Goal: Task Accomplishment & Management: Manage account settings

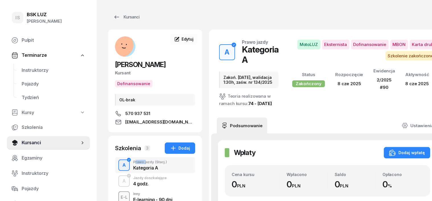
click at [120, 164] on div "A" at bounding box center [124, 166] width 8 height 10
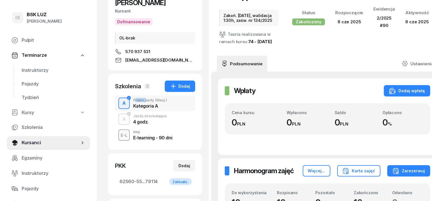
scroll to position [107, 0]
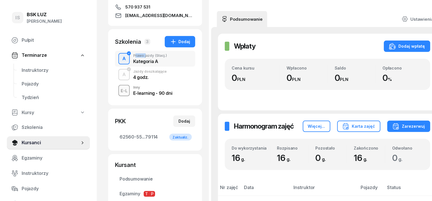
click at [120, 76] on div "A" at bounding box center [124, 75] width 8 height 10
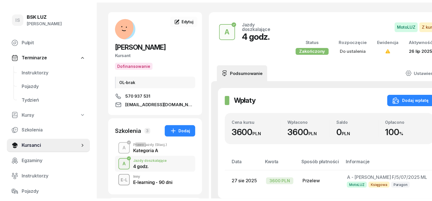
scroll to position [35, 0]
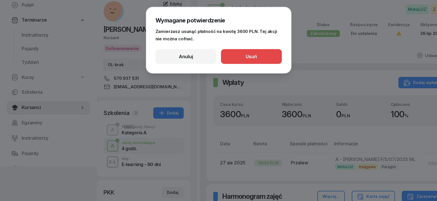
click at [272, 55] on button "Usuń" at bounding box center [251, 56] width 61 height 15
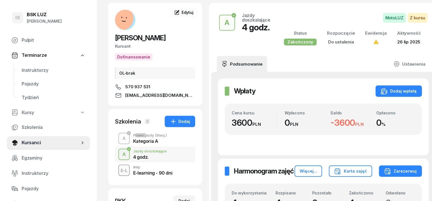
scroll to position [0, 0]
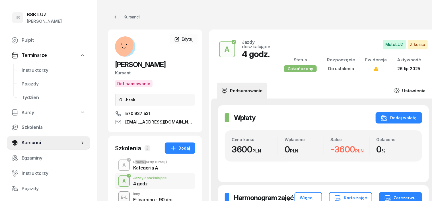
click at [394, 90] on icon at bounding box center [397, 91] width 6 height 6
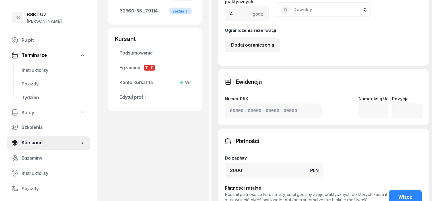
scroll to position [249, 0]
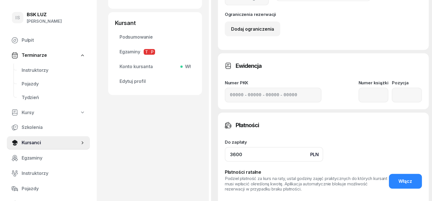
drag, startPoint x: 232, startPoint y: 155, endPoint x: 236, endPoint y: 157, distance: 4.1
click at [232, 156] on input "3600" at bounding box center [274, 154] width 98 height 15
type input "3"
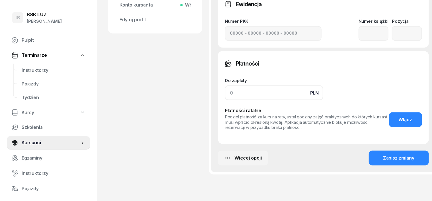
scroll to position [340, 0]
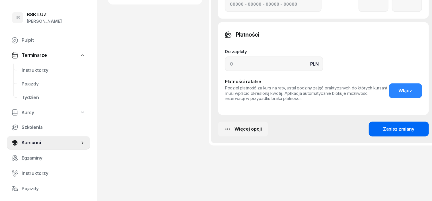
click at [391, 134] on button "Zapisz zmiany" at bounding box center [399, 129] width 60 height 15
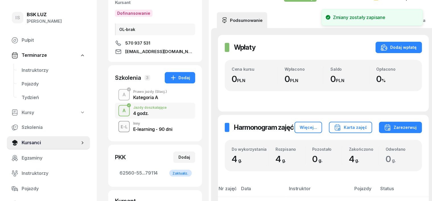
scroll to position [0, 0]
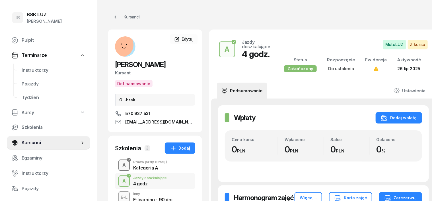
click at [120, 167] on div "A" at bounding box center [124, 166] width 8 height 10
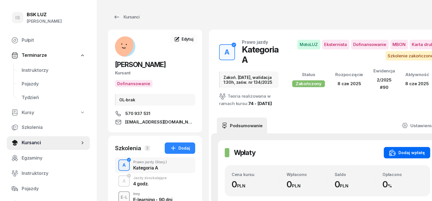
click at [389, 157] on div "Dodaj wpłatę" at bounding box center [407, 153] width 36 height 7
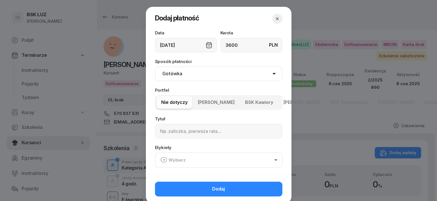
type input "3600"
click at [174, 73] on select "Gotówka Karta Przelew Płatności online BLIK" at bounding box center [218, 74] width 127 height 15
select select "transfer"
click at [155, 67] on select "Gotówka Karta Przelew Płatności online BLIK" at bounding box center [218, 74] width 127 height 15
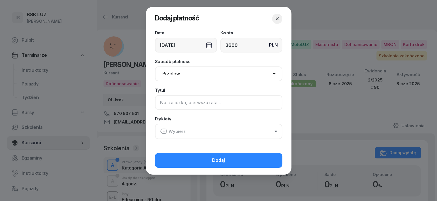
click at [163, 102] on input at bounding box center [218, 102] width 127 height 15
type input "A - PLUXEE F/15/05/2025 S"
click at [161, 131] on icon "button" at bounding box center [163, 131] width 7 height 7
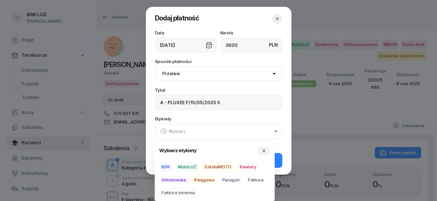
click at [165, 166] on span "BSK" at bounding box center [165, 167] width 13 height 10
click at [205, 178] on span "Księgowa" at bounding box center [204, 180] width 25 height 10
click at [258, 178] on span "Faktura" at bounding box center [256, 180] width 20 height 10
drag, startPoint x: 266, startPoint y: 147, endPoint x: 272, endPoint y: 154, distance: 9.1
click at [266, 148] on button "button" at bounding box center [264, 150] width 13 height 9
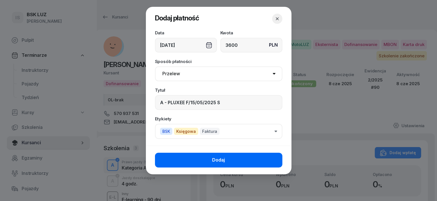
click at [273, 155] on button "Dodaj" at bounding box center [218, 160] width 127 height 15
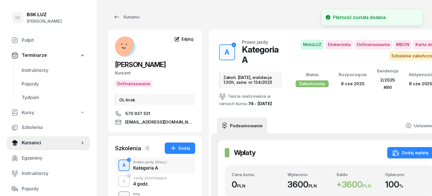
click at [410, 125] on icon at bounding box center [409, 126] width 2 height 2
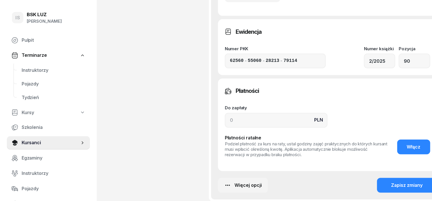
scroll to position [462, 0]
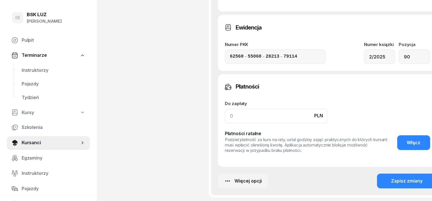
click at [225, 124] on input at bounding box center [276, 116] width 103 height 15
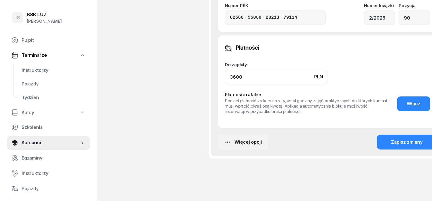
scroll to position [526, 0]
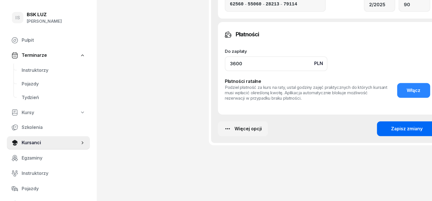
type input "3600"
click at [395, 133] on div "Zapisz zmiany" at bounding box center [407, 129] width 32 height 7
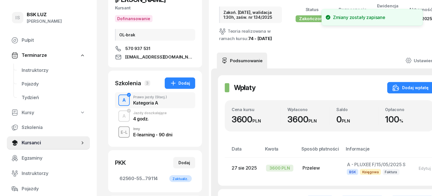
scroll to position [0, 0]
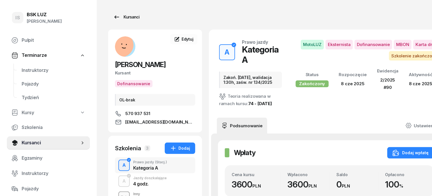
click at [118, 15] on div "Kursanci" at bounding box center [126, 17] width 26 height 7
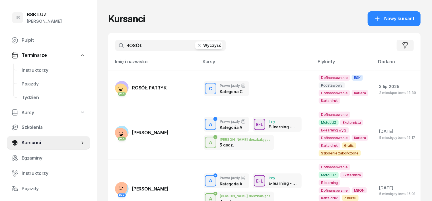
click at [196, 44] on icon "button" at bounding box center [199, 46] width 6 height 6
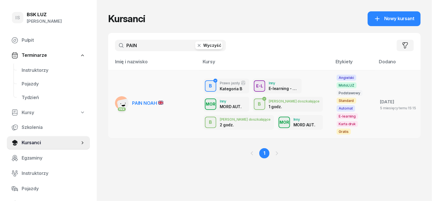
type input "PAIN"
click at [117, 98] on rect at bounding box center [125, 106] width 16 height 16
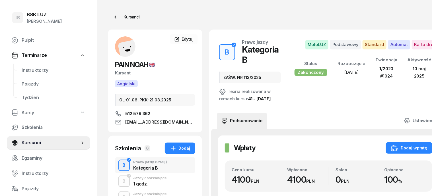
click at [120, 16] on div "Kursanci" at bounding box center [126, 17] width 26 height 7
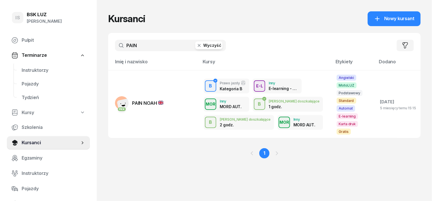
click at [196, 46] on icon "button" at bounding box center [199, 46] width 6 height 6
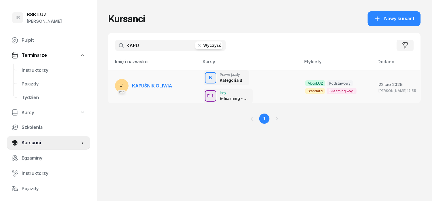
type input "KAPU"
click at [112, 81] on rect at bounding box center [122, 86] width 20 height 20
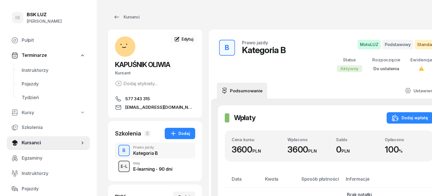
click at [118, 166] on div "E-L" at bounding box center [123, 166] width 11 height 7
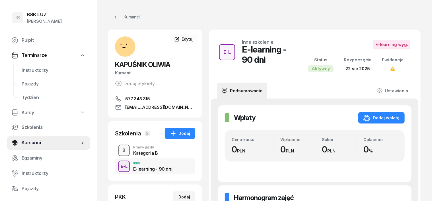
click at [120, 149] on div "B" at bounding box center [124, 151] width 8 height 10
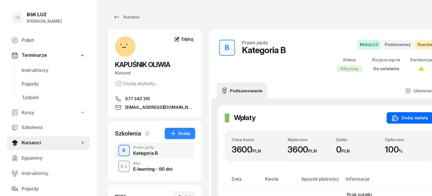
click at [402, 117] on div "Dodaj wpłatę" at bounding box center [410, 118] width 36 height 7
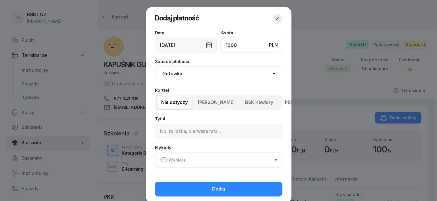
type input "1000"
click at [275, 19] on icon "button" at bounding box center [278, 19] width 6 height 6
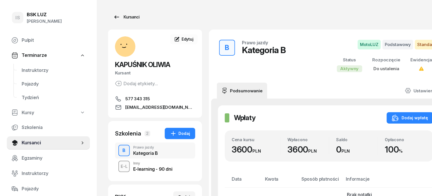
click at [120, 19] on div "Kursanci" at bounding box center [126, 17] width 26 height 7
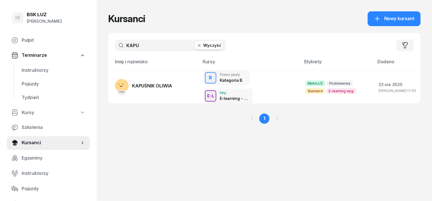
click at [196, 47] on icon "button" at bounding box center [199, 46] width 6 height 6
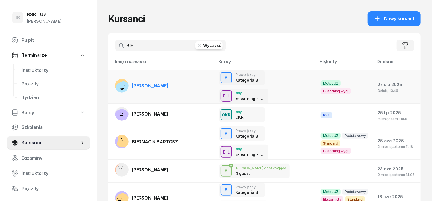
type input "BIE"
click at [113, 80] on rect at bounding box center [123, 90] width 20 height 20
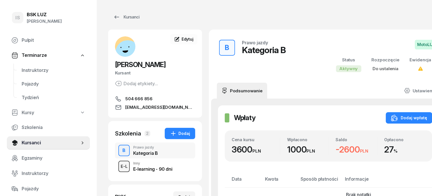
click at [118, 167] on div "E-L" at bounding box center [123, 166] width 11 height 7
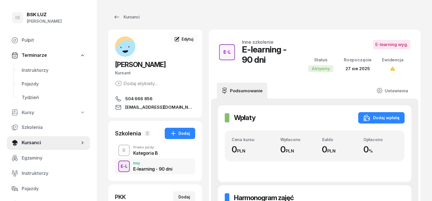
click at [118, 155] on button "B" at bounding box center [123, 150] width 11 height 11
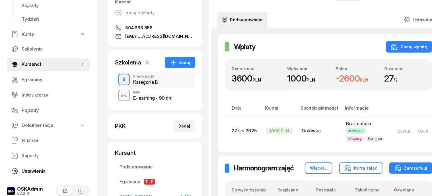
scroll to position [81, 0]
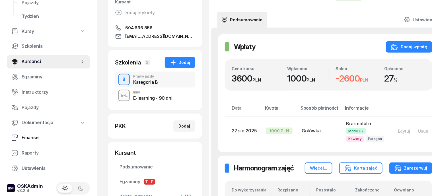
click at [28, 137] on span "Finanse" at bounding box center [54, 137] width 64 height 7
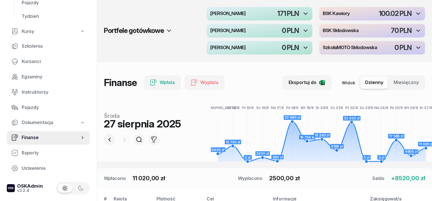
click at [29, 138] on span "Finanse" at bounding box center [51, 137] width 58 height 7
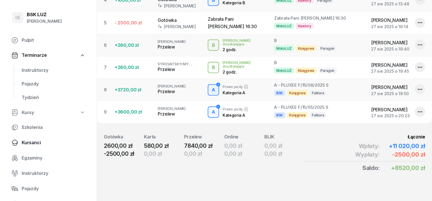
click at [34, 142] on span "Kursanci" at bounding box center [54, 142] width 64 height 7
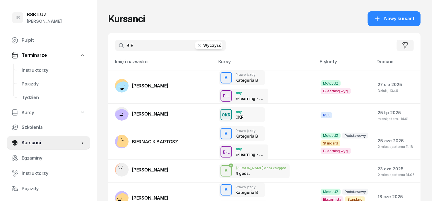
click at [196, 47] on icon "button" at bounding box center [199, 46] width 6 height 6
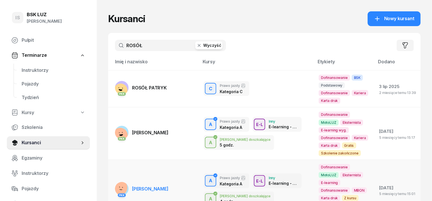
type input "ROSÓŁ"
click at [110, 177] on rect at bounding box center [119, 188] width 23 height 23
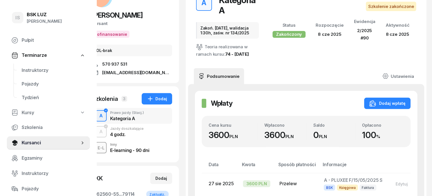
scroll to position [71, 23]
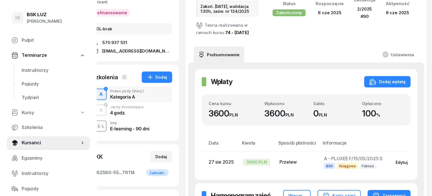
click at [396, 160] on div "Edytuj" at bounding box center [402, 162] width 12 height 5
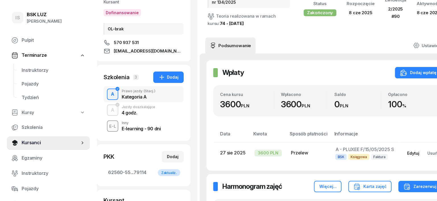
select select "transfer"
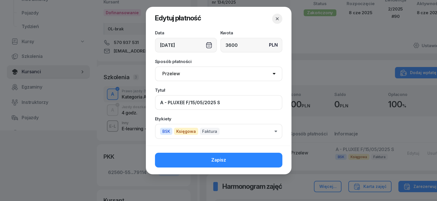
click at [185, 99] on input "A - PLUXEE F/15/05/2025 S" at bounding box center [218, 102] width 127 height 15
click at [189, 101] on input "A - [PERSON_NAME] F/15/05/2025 S" at bounding box center [218, 102] width 127 height 15
click at [198, 100] on input "A - [PERSON_NAME] F/5/05/2025 S" at bounding box center [218, 102] width 127 height 15
click at [219, 104] on input "A - [PERSON_NAME] F/5/0572025 S" at bounding box center [218, 102] width 127 height 15
type input "A - [PERSON_NAME] F/5/0572025 ML"
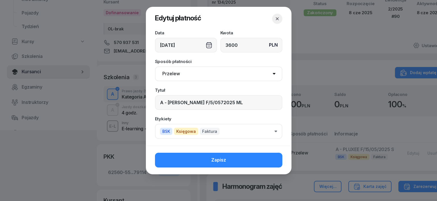
click at [162, 132] on span "BSK" at bounding box center [166, 131] width 12 height 7
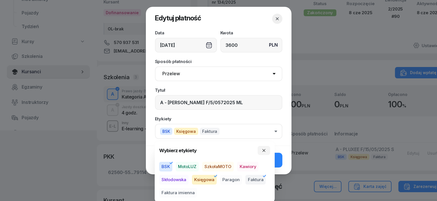
drag, startPoint x: 169, startPoint y: 167, endPoint x: 180, endPoint y: 163, distance: 11.9
click at [170, 167] on span "BSK" at bounding box center [165, 167] width 13 height 10
click at [184, 163] on span "MotoLUZ" at bounding box center [187, 167] width 23 height 10
click at [265, 151] on icon "button" at bounding box center [264, 151] width 5 height 5
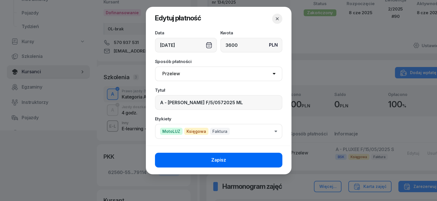
click at [261, 163] on button "Zapisz" at bounding box center [218, 160] width 127 height 15
